Goal: Transaction & Acquisition: Download file/media

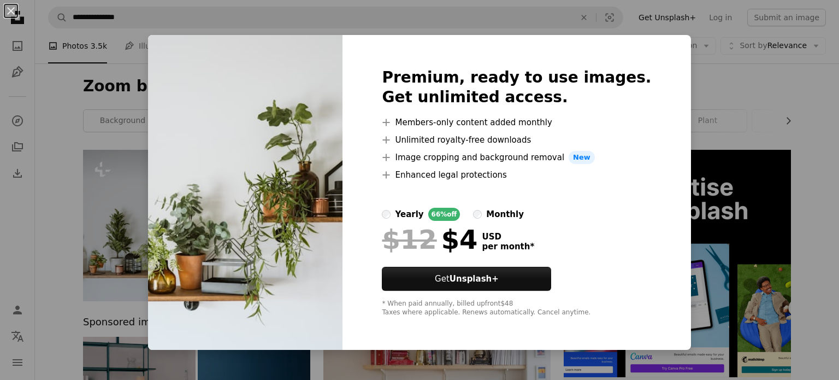
click at [745, 79] on div "An X shape Premium, ready to use images. Get unlimited access. A plus sign Memb…" at bounding box center [419, 190] width 839 height 380
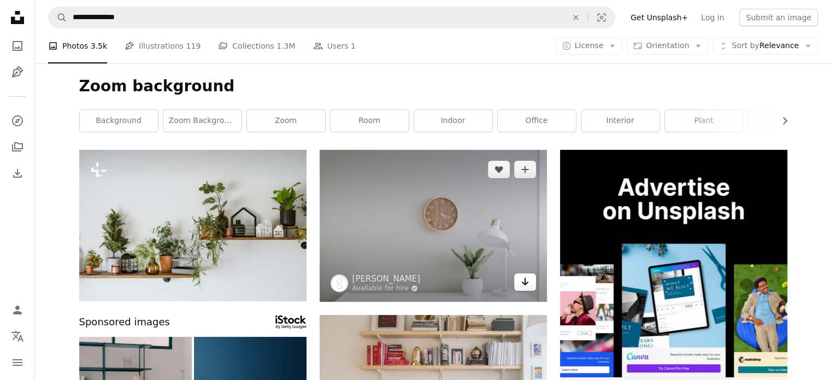
click at [523, 282] on icon "Download" at bounding box center [524, 282] width 7 height 8
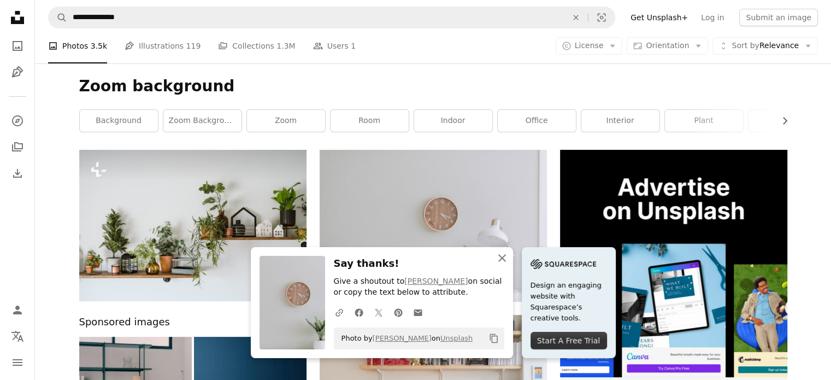
click at [498, 256] on icon "An X shape" at bounding box center [501, 257] width 13 height 13
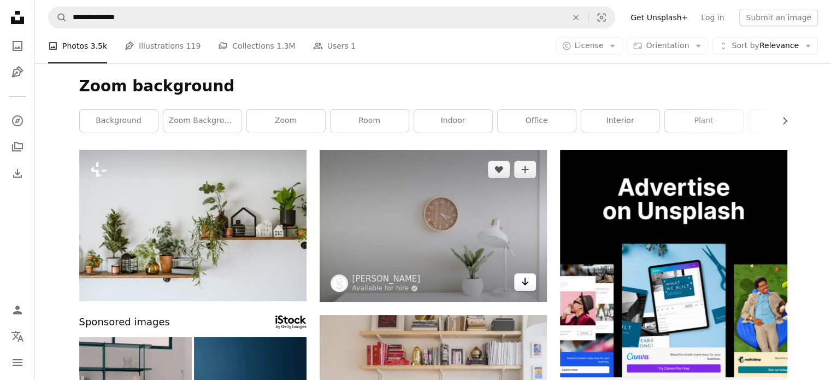
click at [525, 287] on icon "Arrow pointing down" at bounding box center [525, 281] width 9 height 13
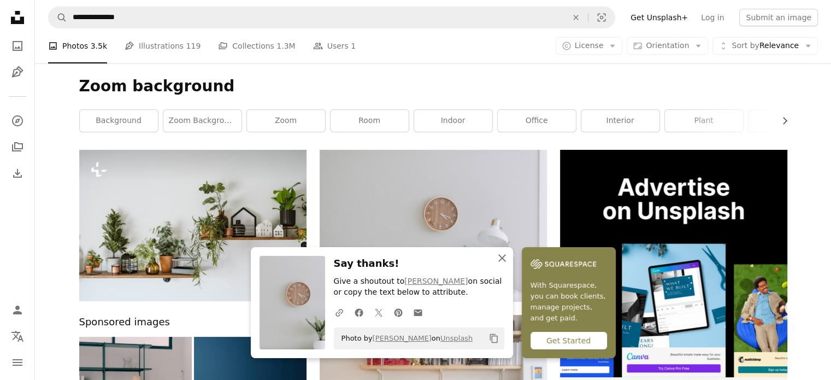
click at [503, 259] on icon "button" at bounding box center [502, 258] width 8 height 8
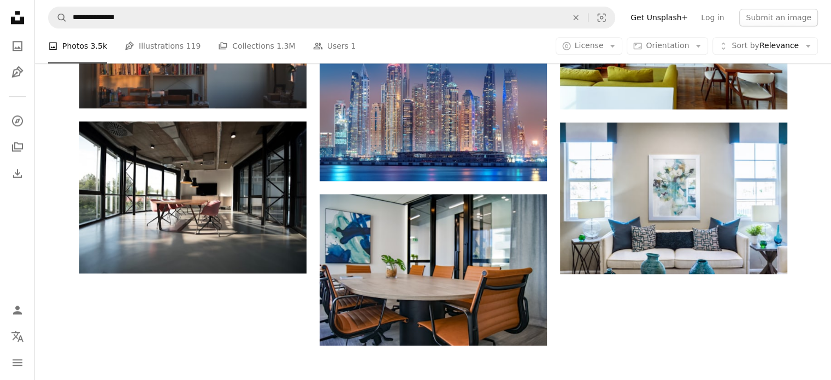
scroll to position [1142, 0]
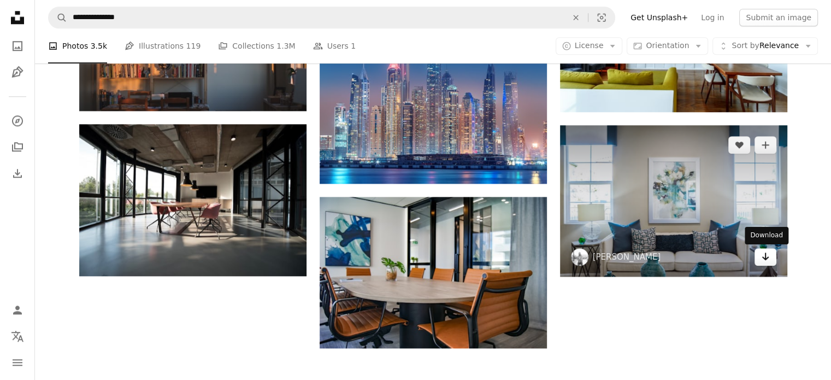
click at [759, 253] on link "Arrow pointing down" at bounding box center [765, 256] width 22 height 17
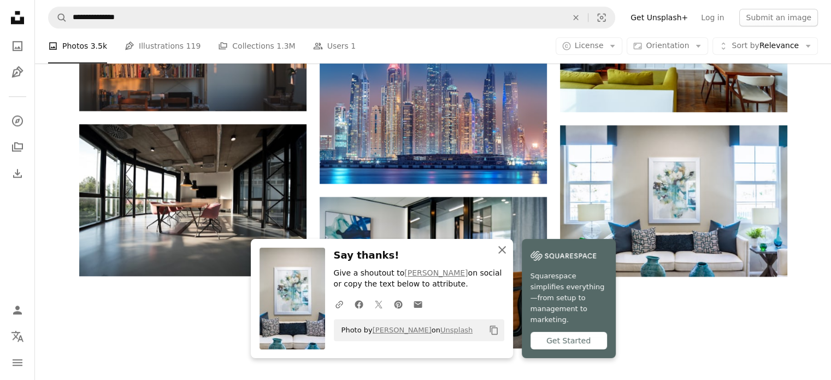
click at [501, 256] on icon "An X shape" at bounding box center [501, 249] width 13 height 13
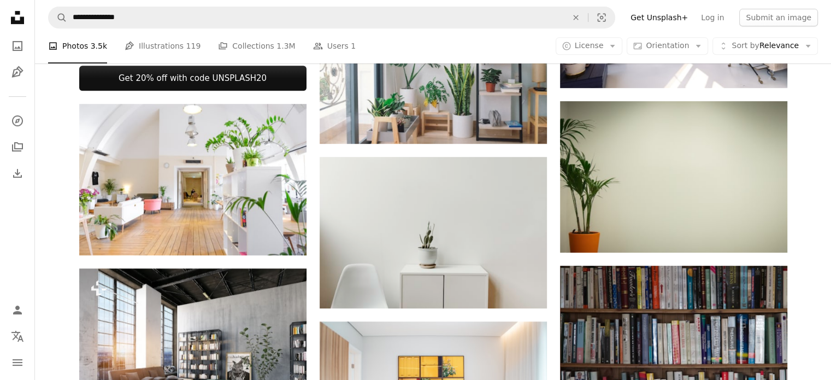
scroll to position [493, 0]
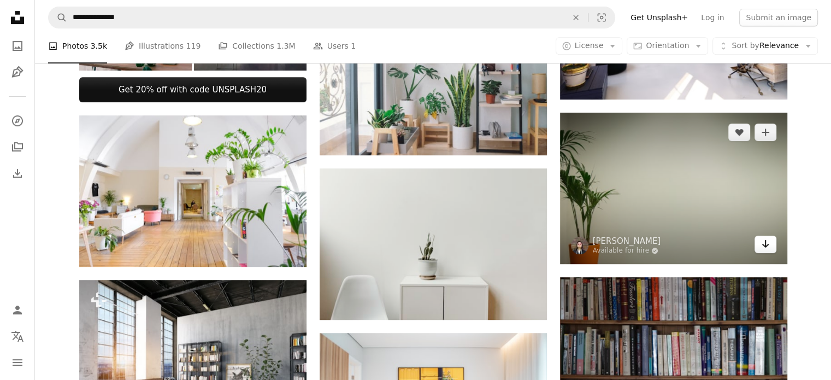
click at [769, 244] on icon "Arrow pointing down" at bounding box center [765, 243] width 9 height 13
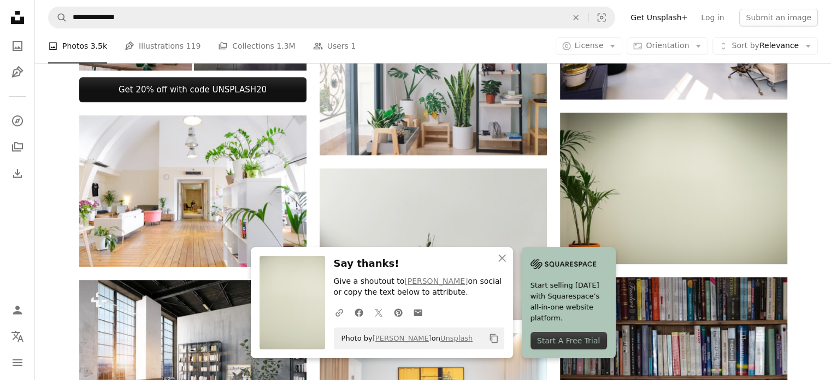
click at [810, 158] on div "Plus sign for Unsplash+ A heart A plus sign [PERSON_NAME] 🇨🇦 For Unsplash+ A lo…" at bounding box center [433, 326] width 796 height 1341
click at [499, 255] on icon "button" at bounding box center [502, 258] width 8 height 8
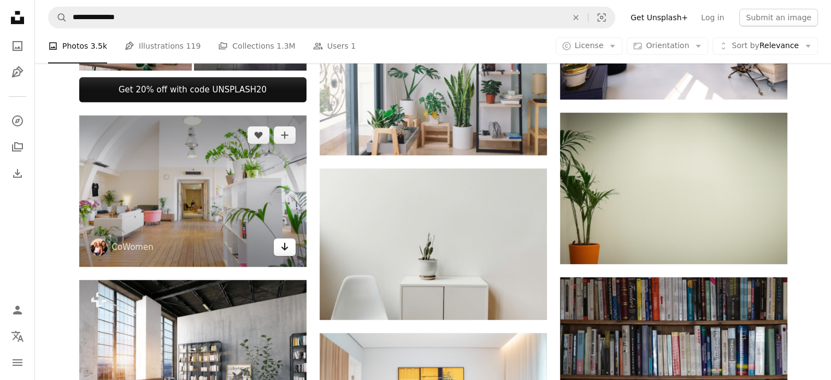
click at [282, 249] on icon "Arrow pointing down" at bounding box center [284, 246] width 9 height 13
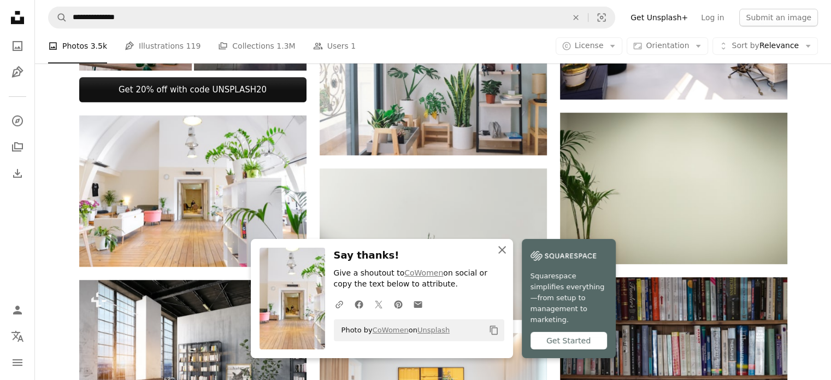
click at [499, 256] on icon "An X shape" at bounding box center [501, 249] width 13 height 13
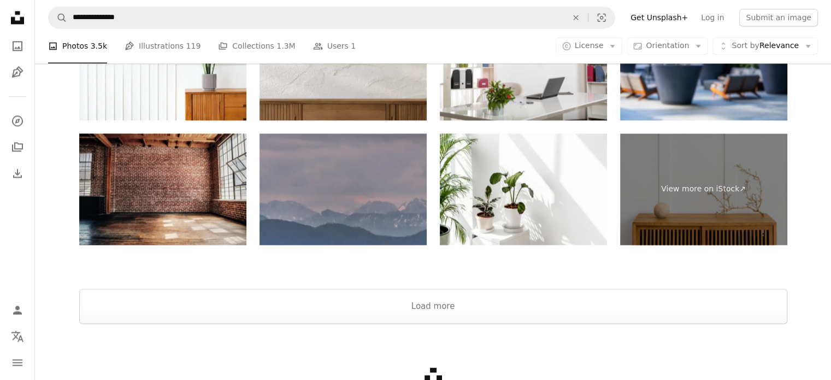
scroll to position [1612, 0]
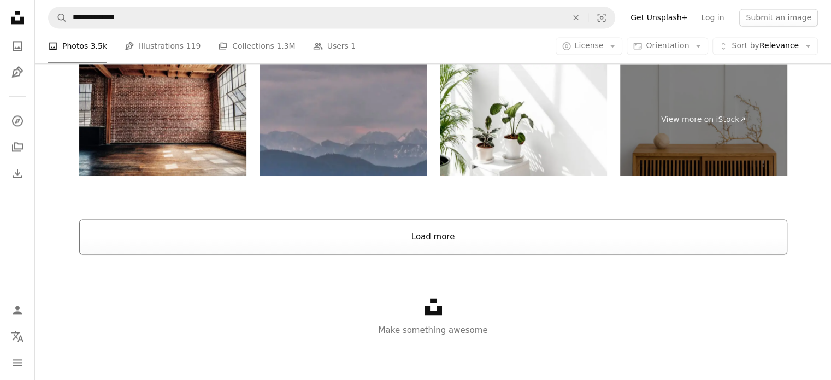
click at [451, 232] on button "Load more" at bounding box center [433, 236] width 708 height 35
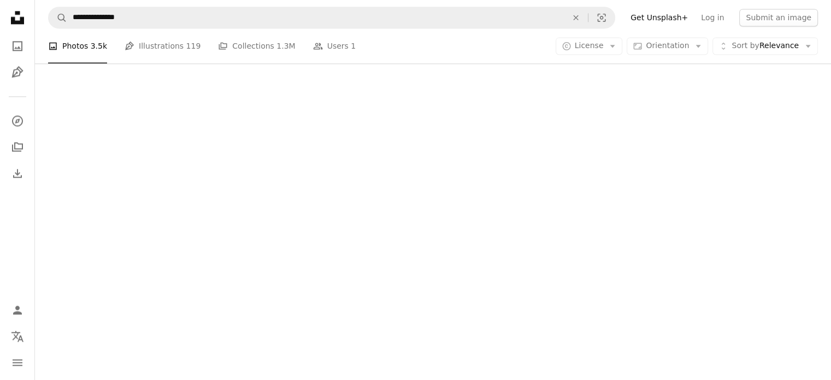
scroll to position [1586, 0]
click at [451, 232] on div at bounding box center [433, 155] width 796 height 450
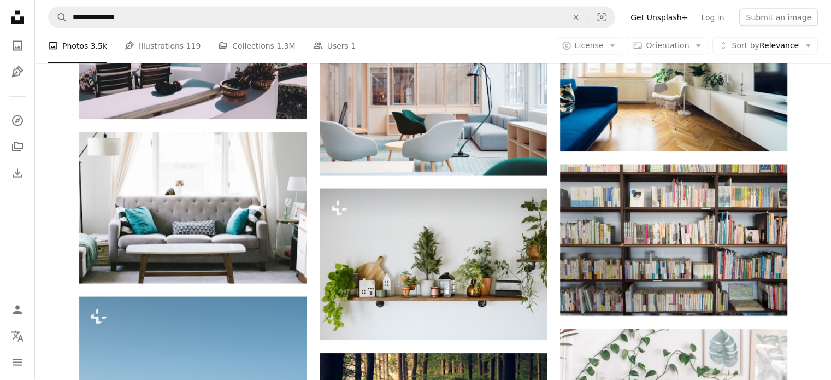
scroll to position [2264, 0]
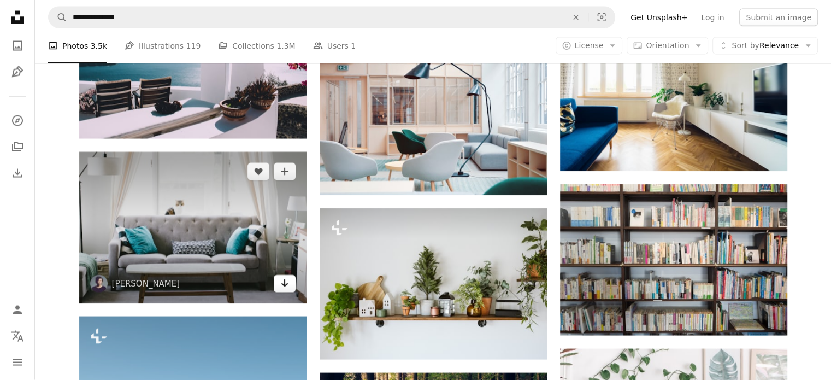
click at [286, 282] on icon "Arrow pointing down" at bounding box center [284, 282] width 9 height 13
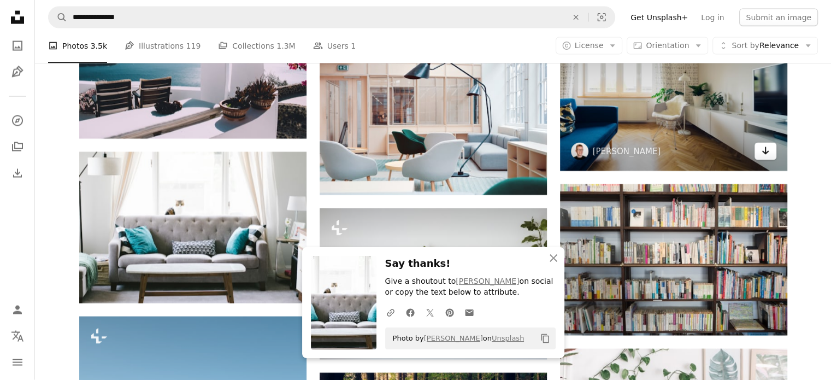
click at [765, 154] on icon "Arrow pointing down" at bounding box center [765, 150] width 9 height 13
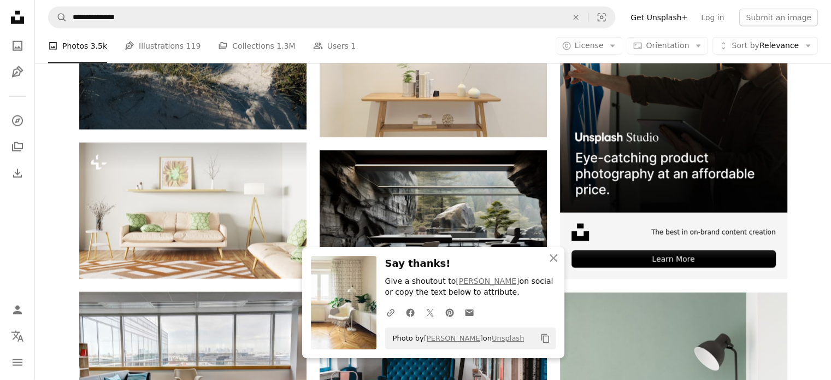
scroll to position [2805, 0]
